Goal: Task Accomplishment & Management: Manage account settings

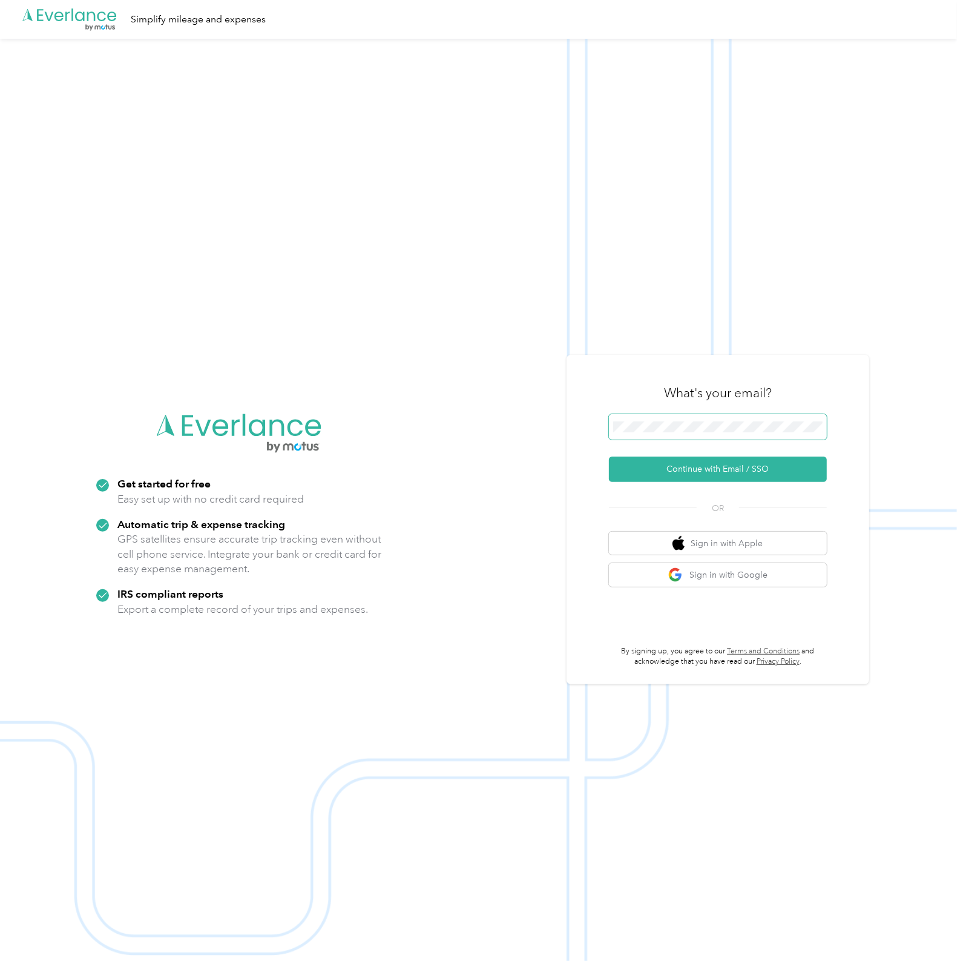
click at [609, 457] on button "Continue with Email / SSO" at bounding box center [718, 469] width 218 height 25
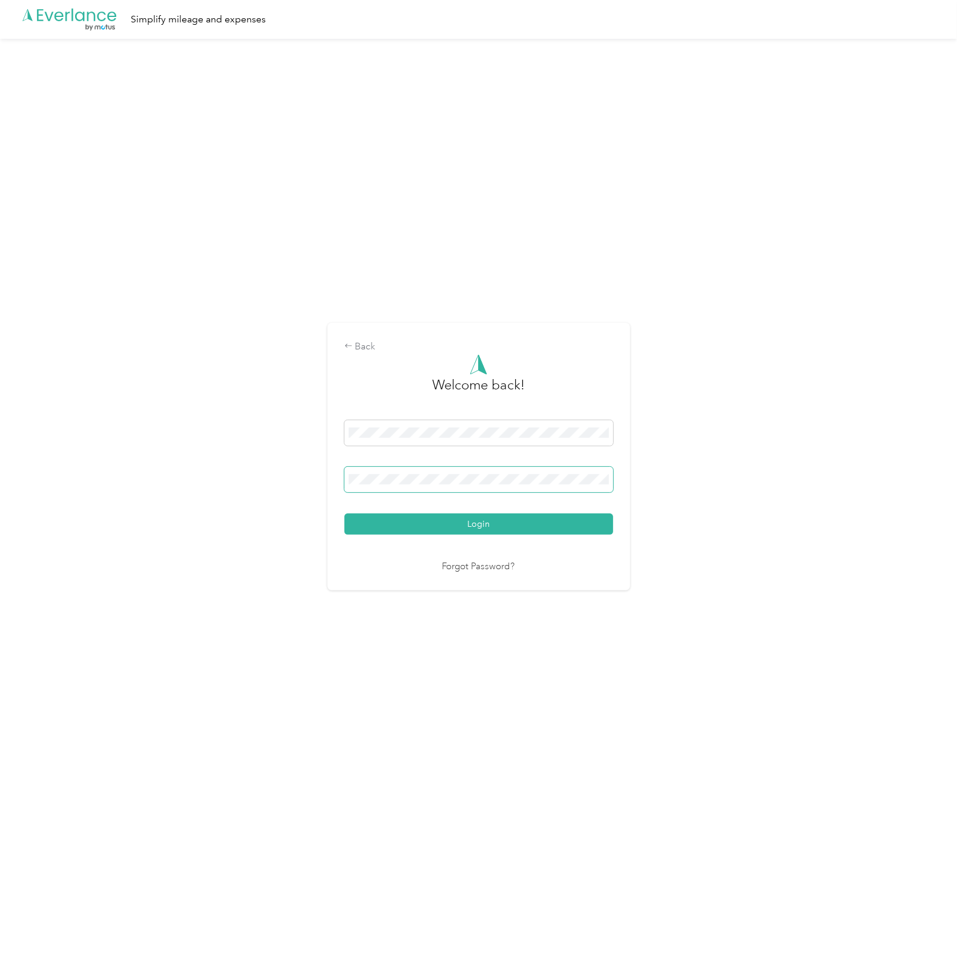
click at [344, 513] on button "Login" at bounding box center [478, 523] width 269 height 21
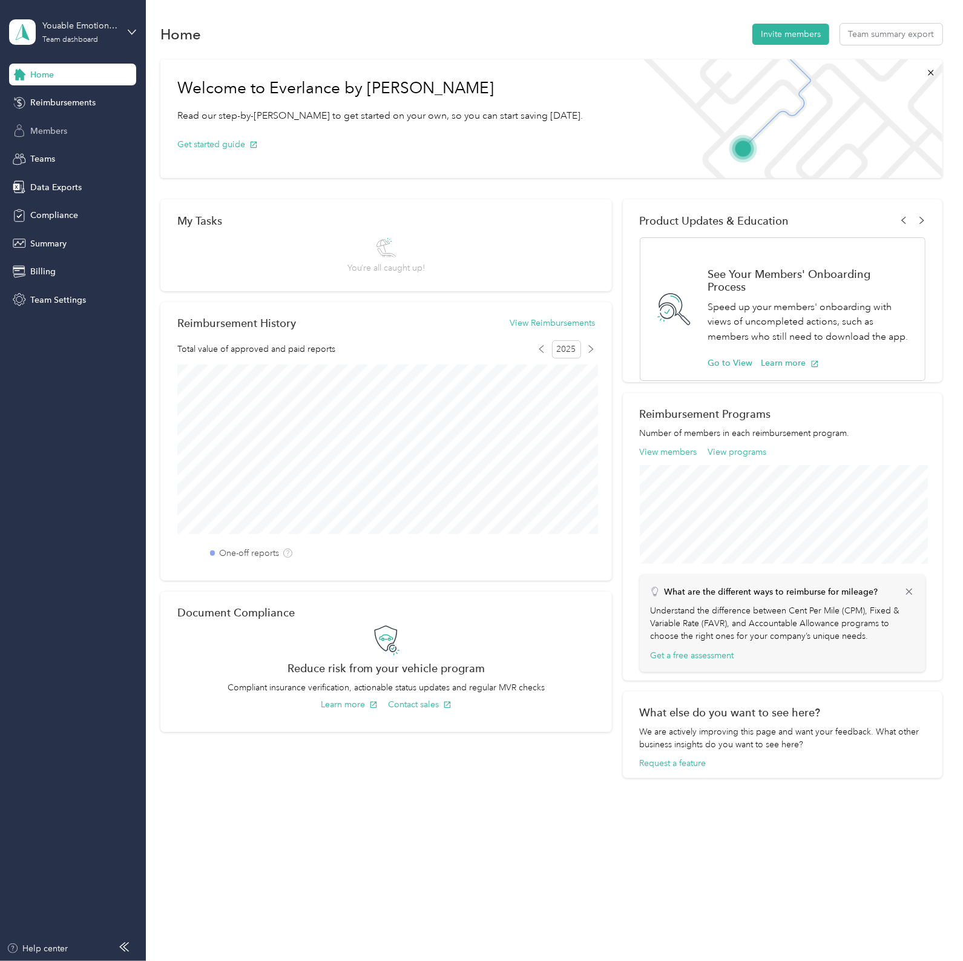
click at [79, 130] on div "Members" at bounding box center [72, 131] width 127 height 22
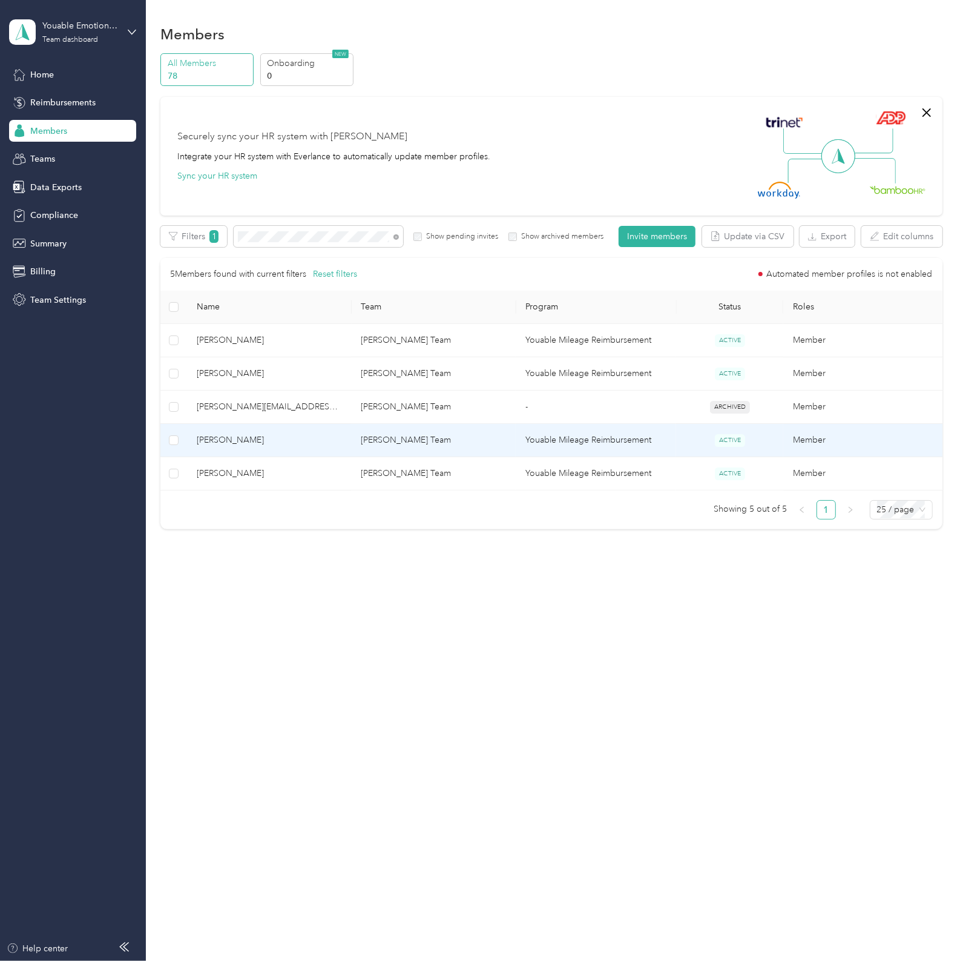
click at [236, 443] on span "[PERSON_NAME]" at bounding box center [269, 439] width 145 height 13
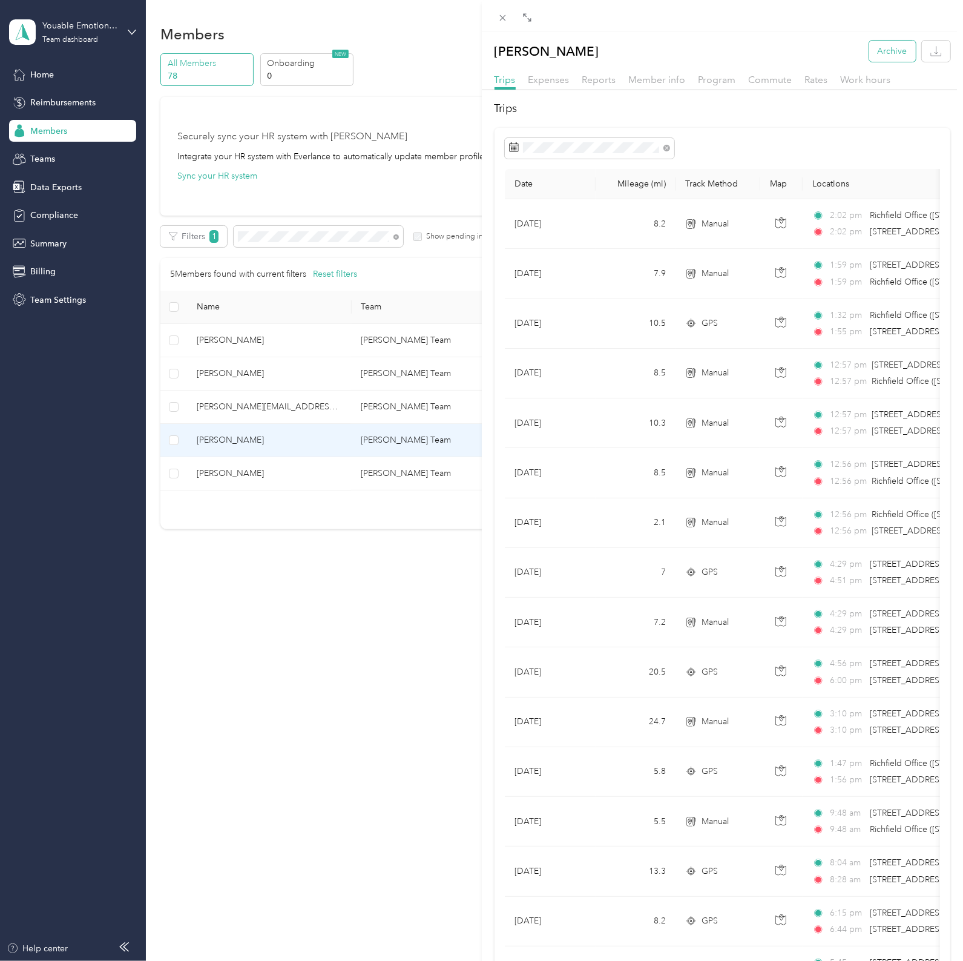
click at [891, 54] on button "Archive" at bounding box center [892, 51] width 47 height 21
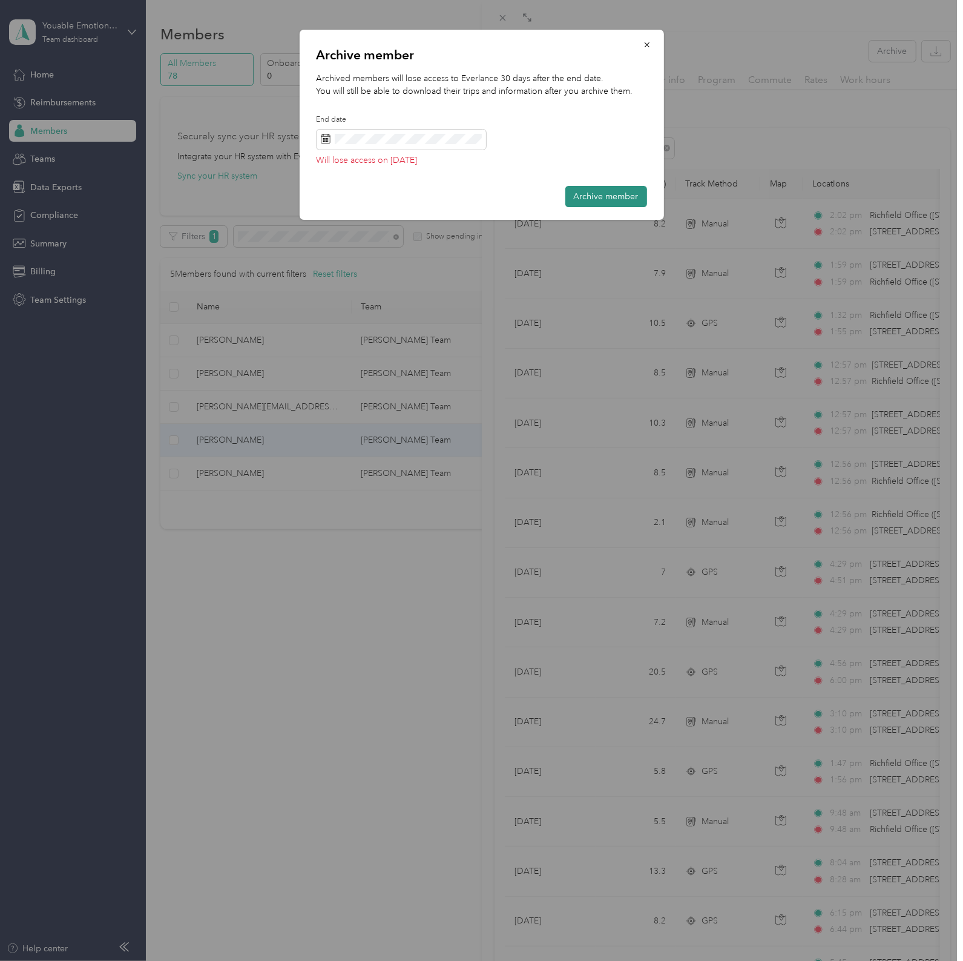
click at [594, 196] on button "Archive member" at bounding box center [606, 196] width 82 height 21
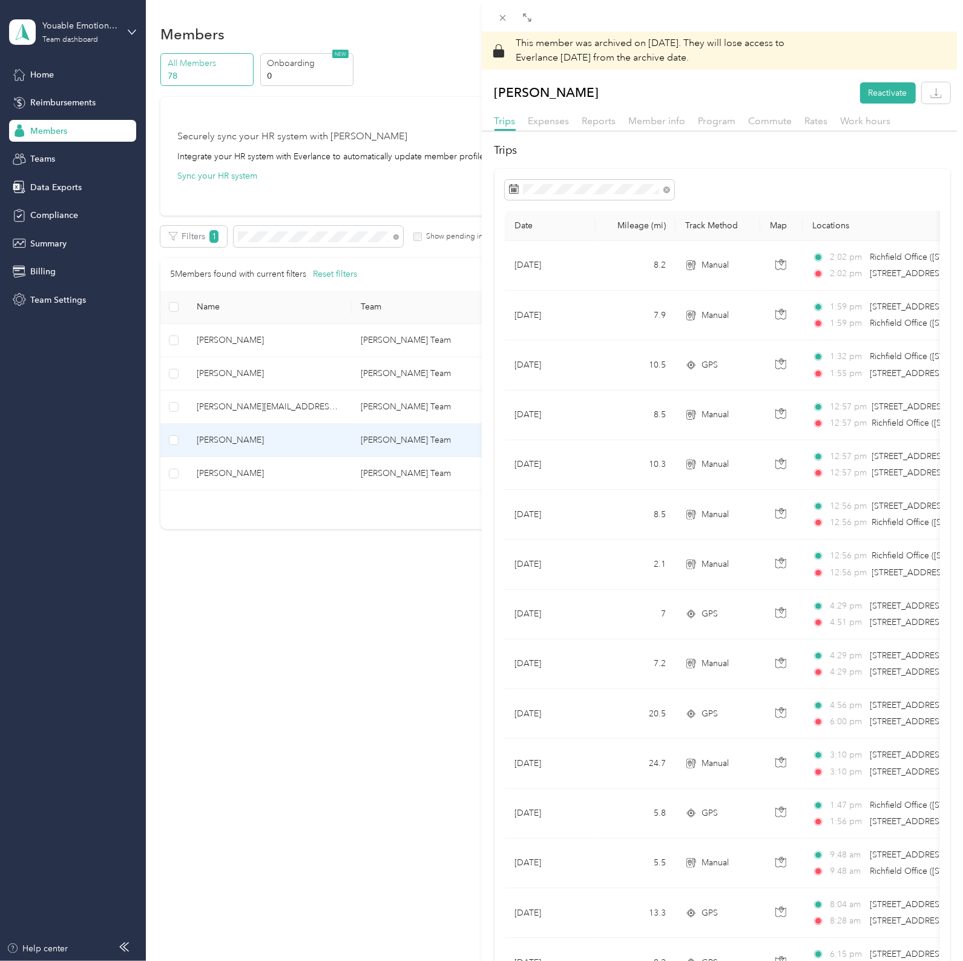
click at [414, 241] on div "This member was archived on [DATE] . They will lose access to Everlance [DATE] …" at bounding box center [481, 480] width 963 height 961
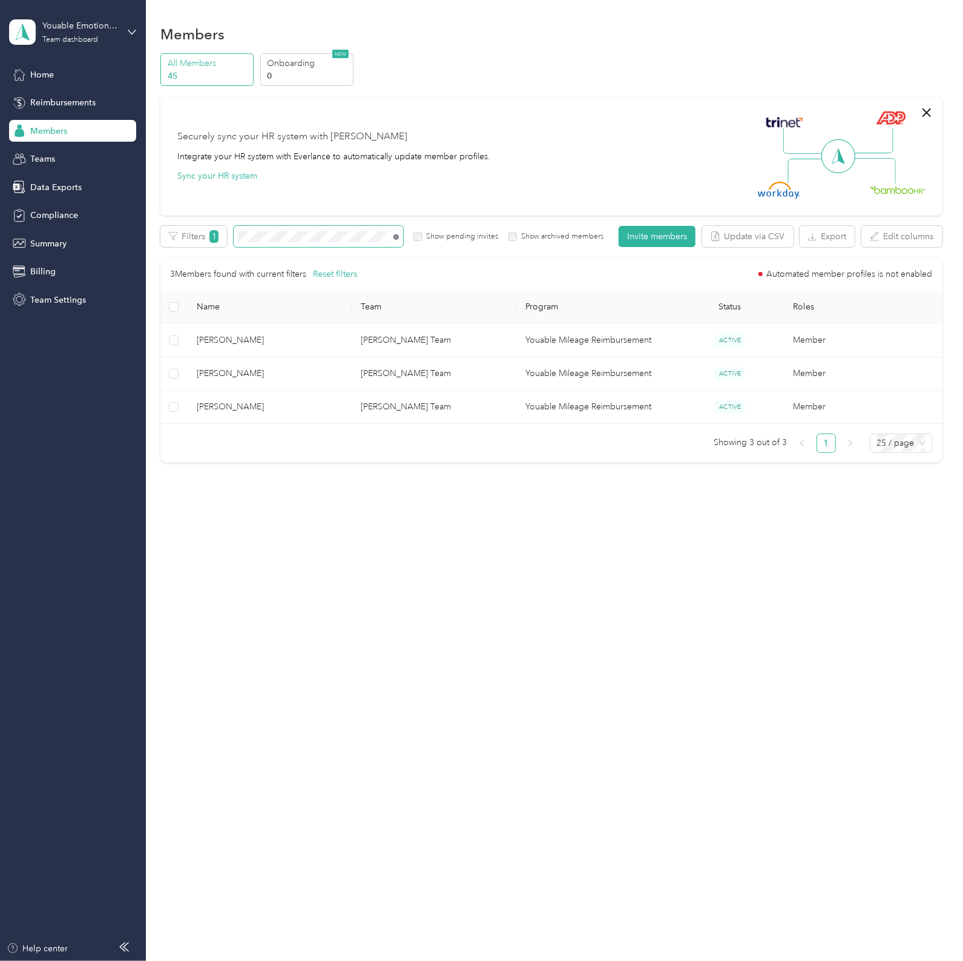
click at [394, 238] on icon at bounding box center [396, 236] width 5 height 5
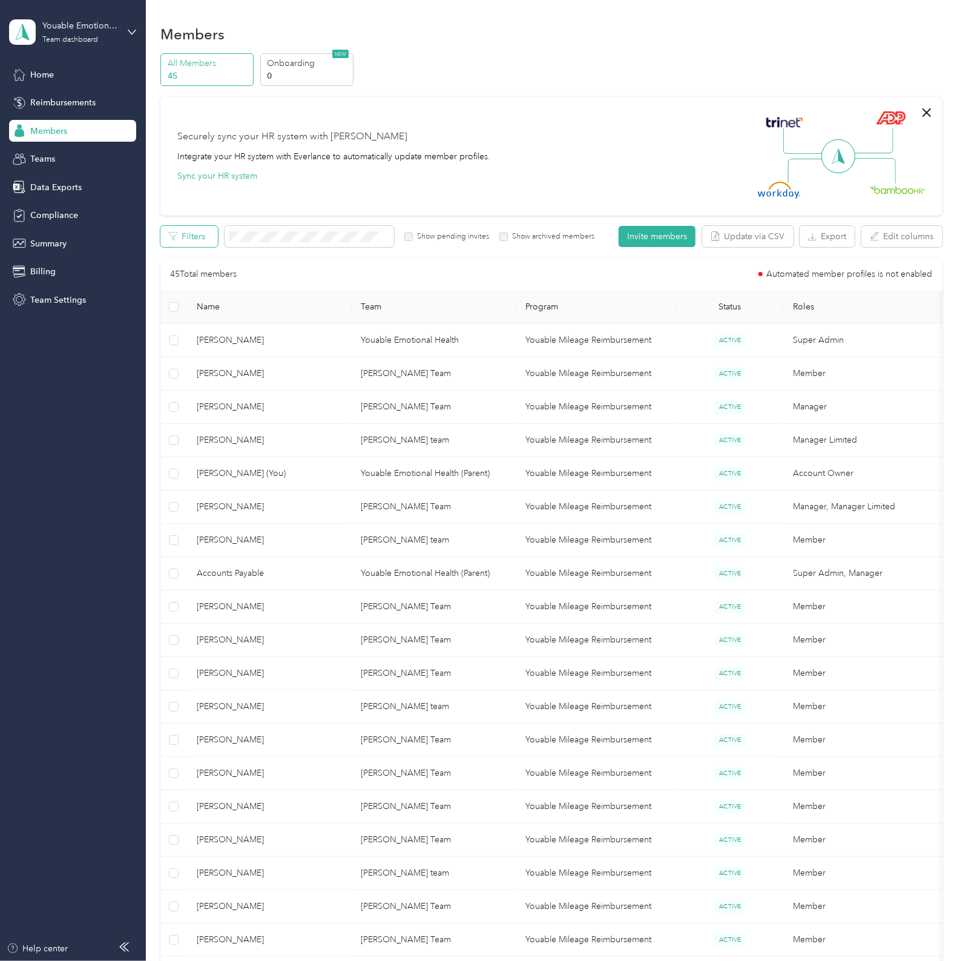
click at [193, 231] on button "Filters" at bounding box center [189, 236] width 58 height 21
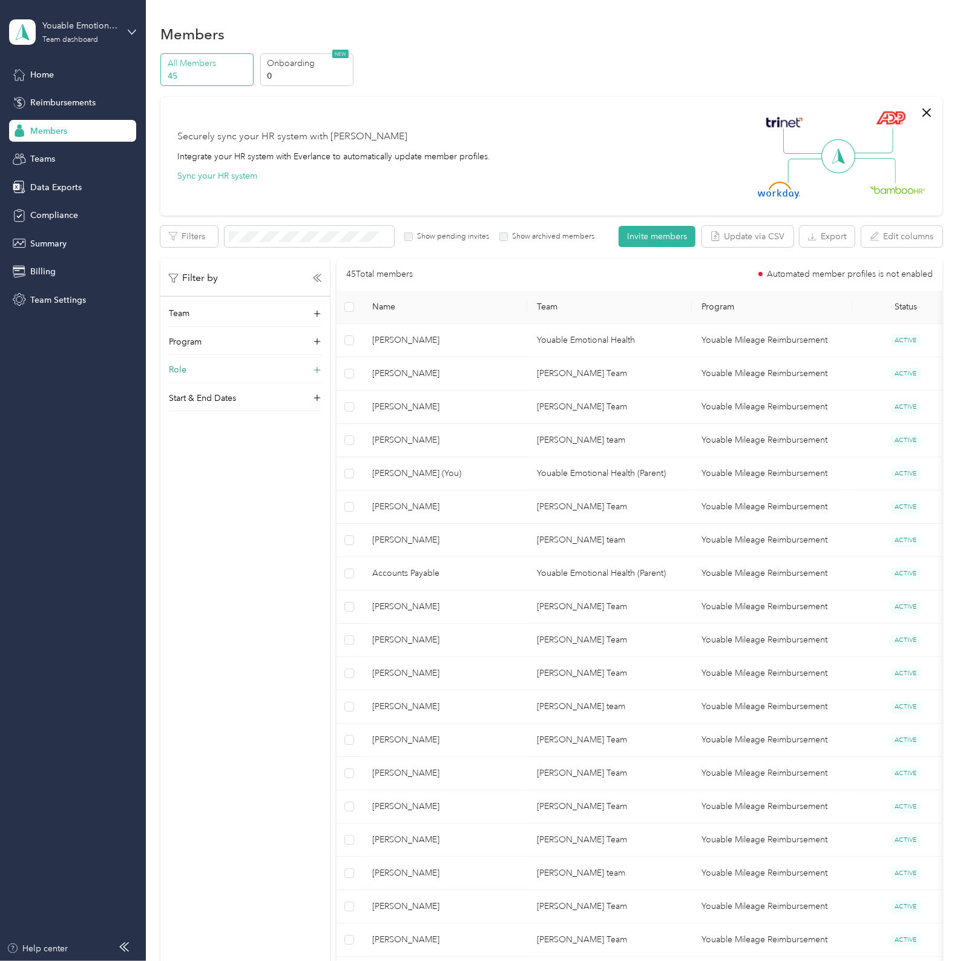
click at [209, 371] on div "Role" at bounding box center [245, 372] width 153 height 19
click at [206, 388] on label "Member" at bounding box center [192, 388] width 31 height 11
click at [73, 263] on div "Billing" at bounding box center [72, 272] width 127 height 22
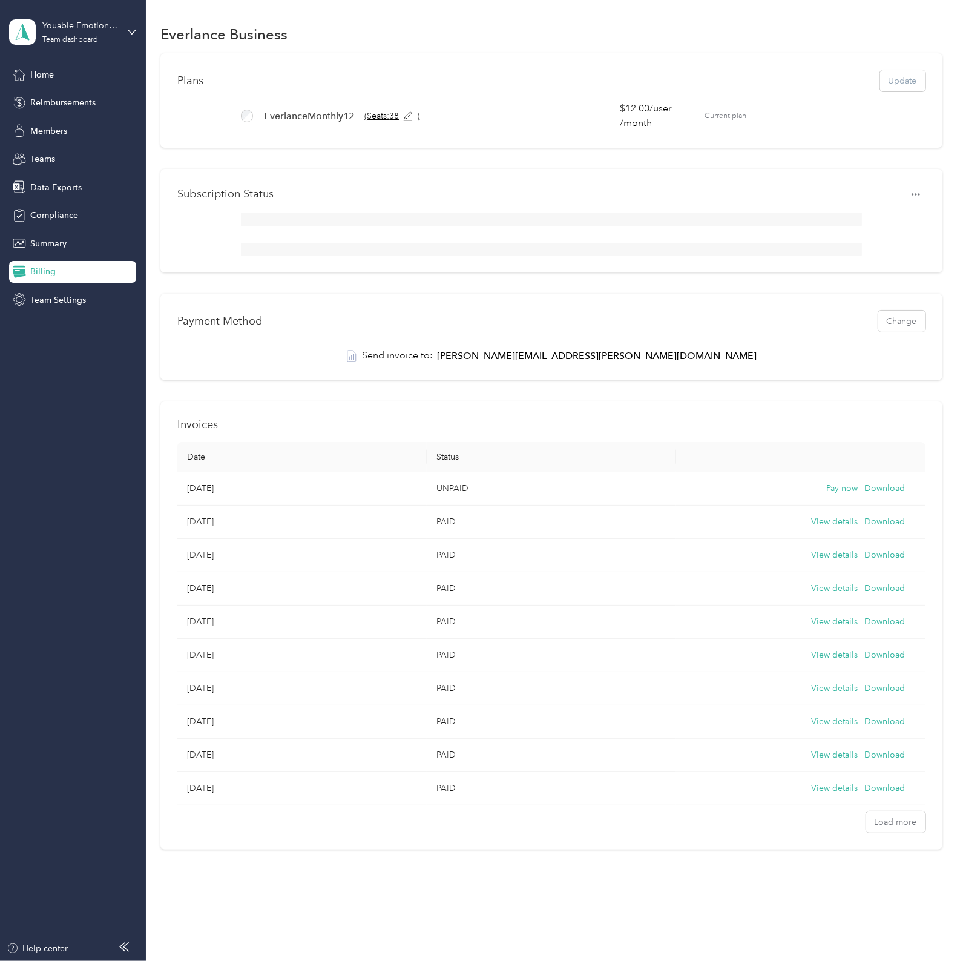
click at [407, 113] on icon at bounding box center [408, 116] width 10 height 10
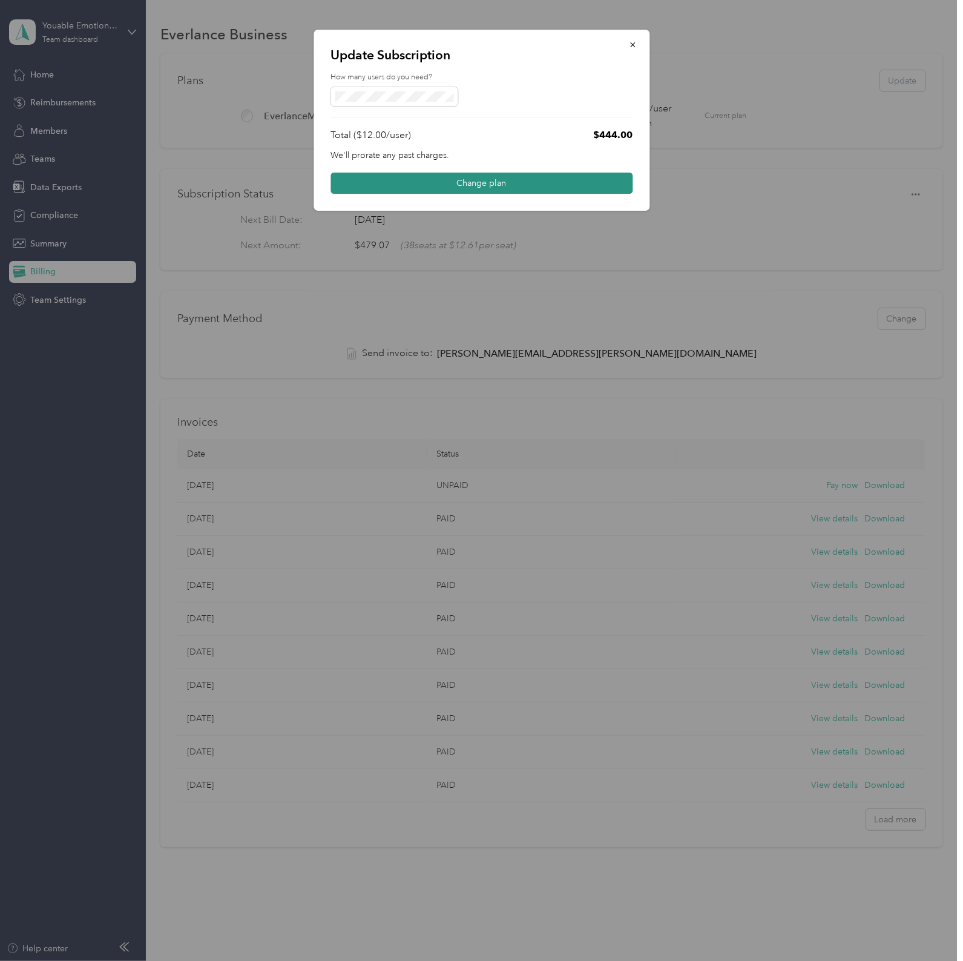
click at [460, 183] on button "Change plan" at bounding box center [482, 183] width 302 height 21
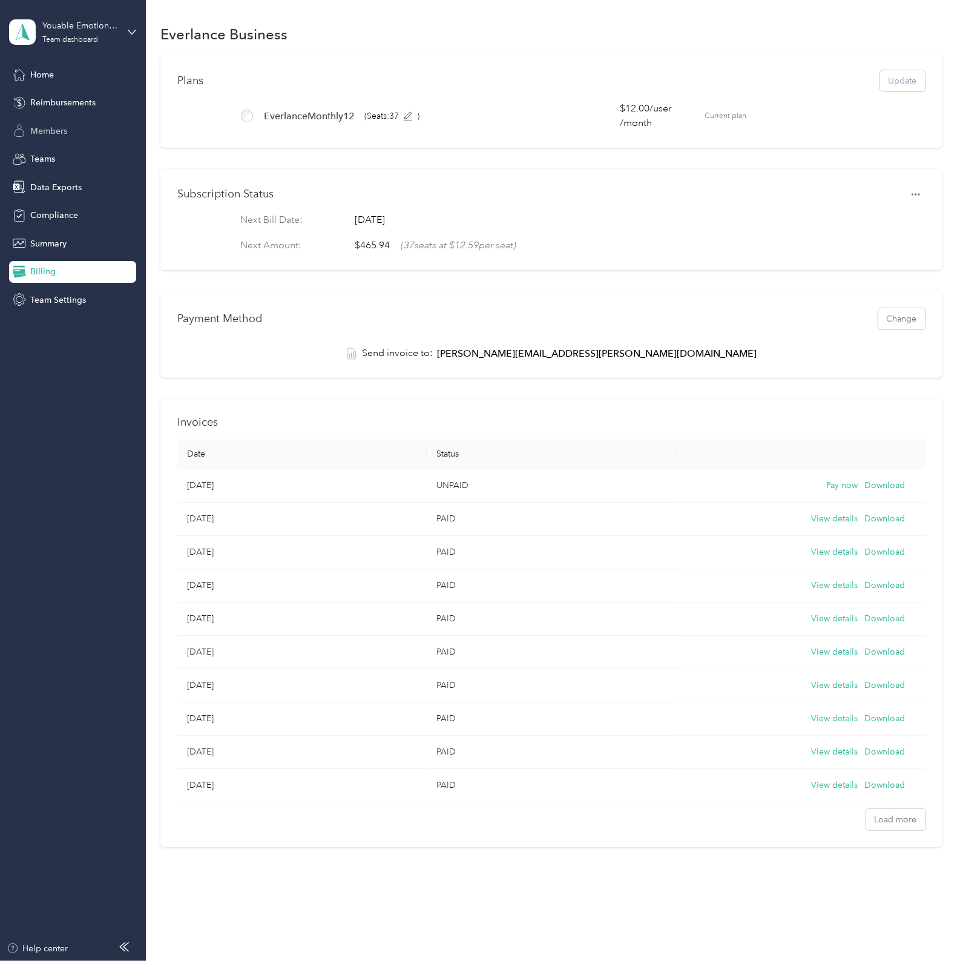
click at [70, 128] on div "Members" at bounding box center [72, 131] width 127 height 22
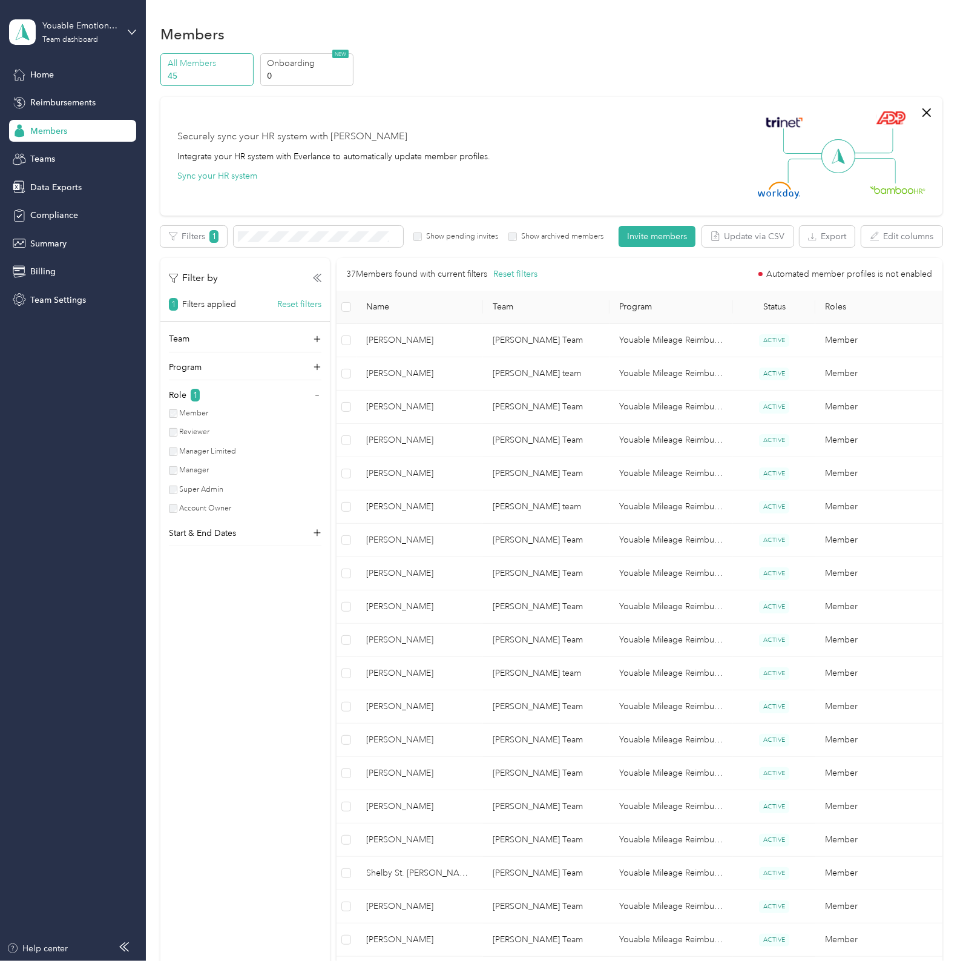
click at [186, 410] on label "Member" at bounding box center [192, 413] width 31 height 11
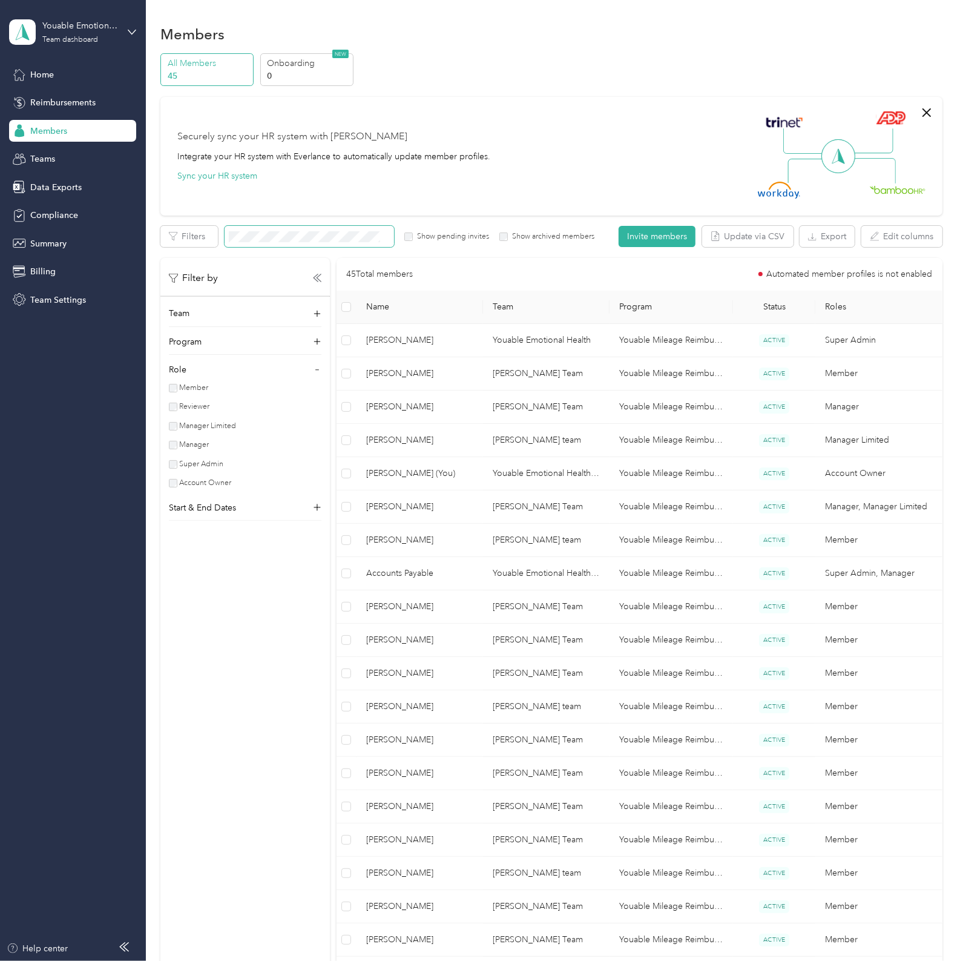
click at [329, 230] on span at bounding box center [310, 236] width 170 height 21
